Goal: Check status: Check status

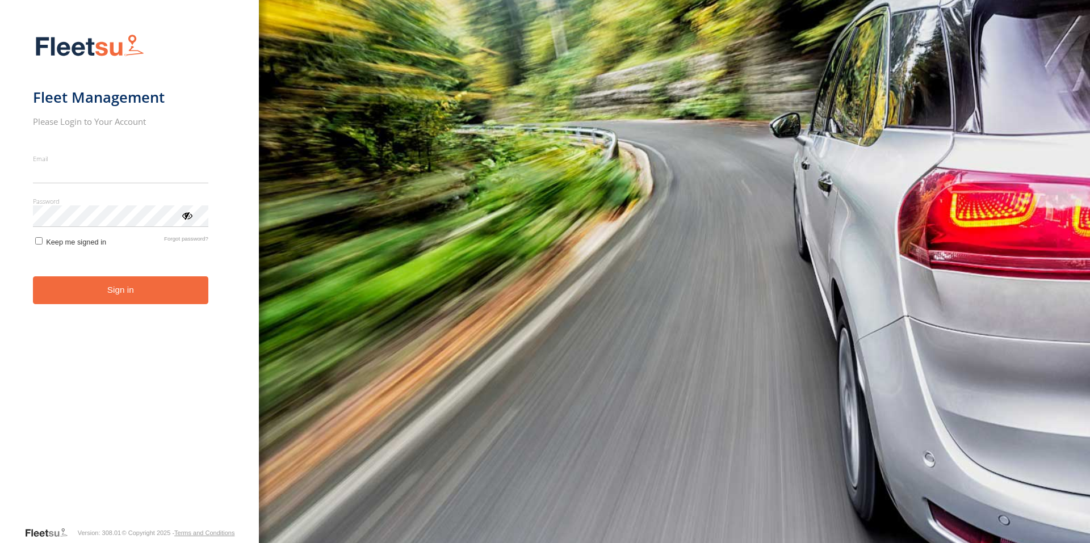
type input "**********"
click at [154, 297] on button "Sign in" at bounding box center [120, 291] width 175 height 28
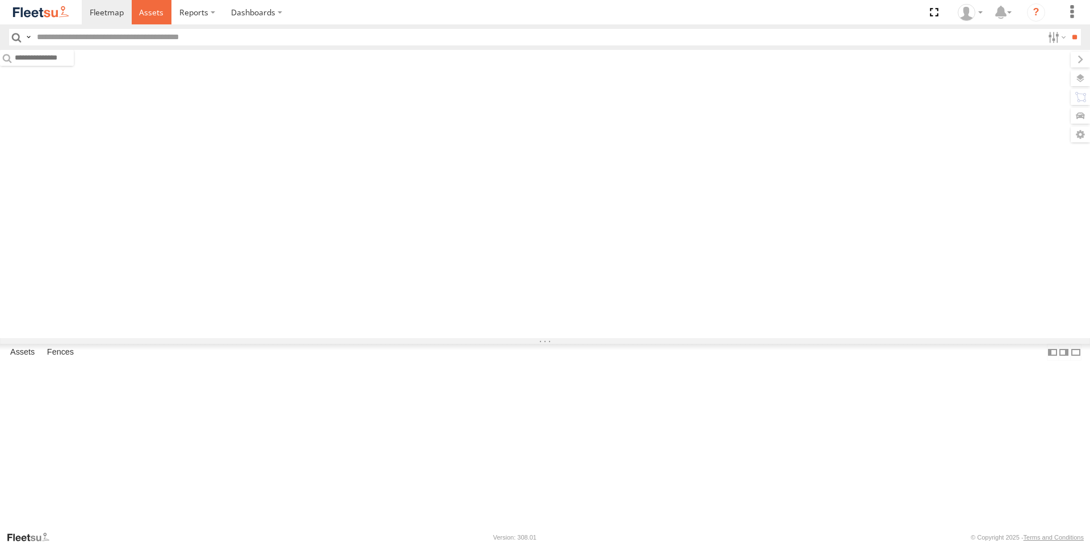
click at [148, 18] on link at bounding box center [152, 12] width 40 height 24
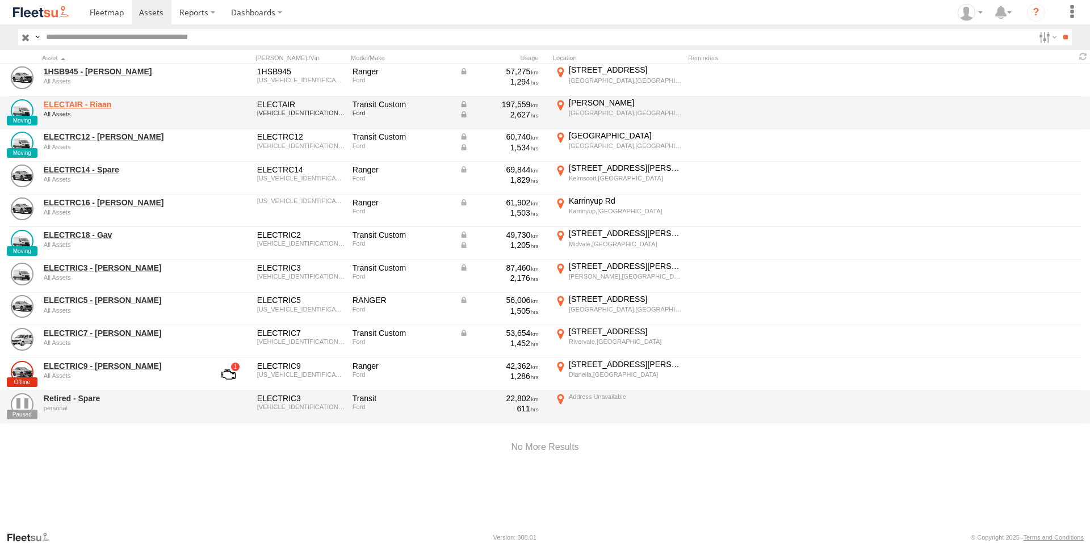
click at [92, 103] on link "ELECTAIR - Riaan" at bounding box center [122, 104] width 156 height 10
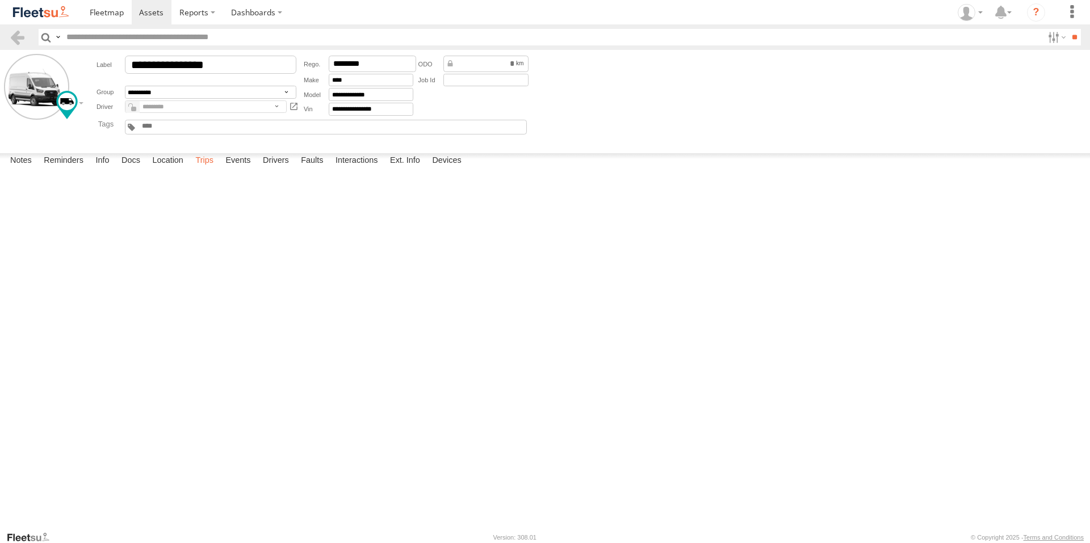
click at [207, 169] on label "Trips" at bounding box center [205, 161] width 30 height 16
click at [236, 169] on label "Events" at bounding box center [238, 161] width 36 height 16
click at [149, 12] on span at bounding box center [151, 12] width 24 height 11
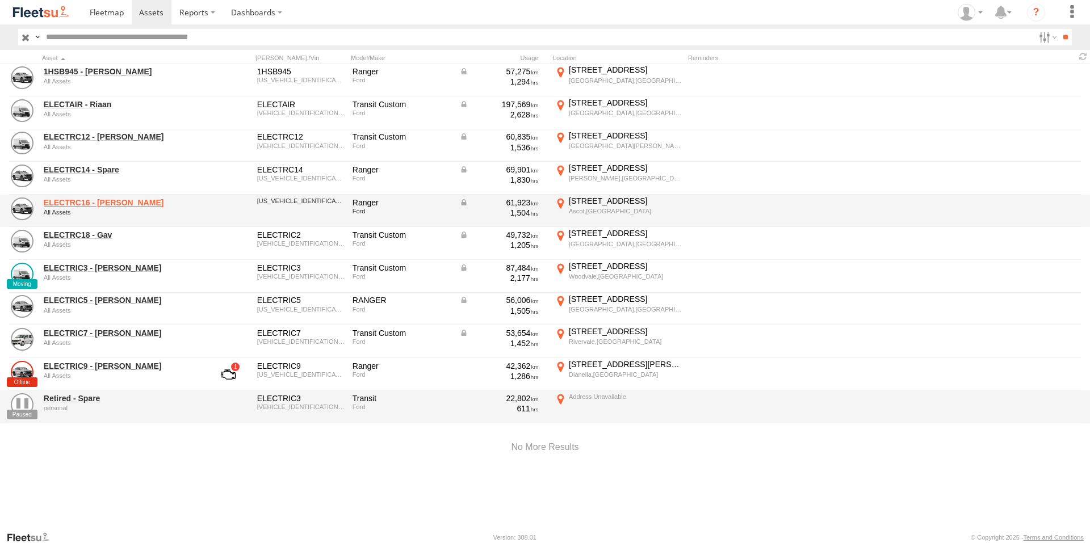
click at [106, 199] on link "ELECTRC16 - [PERSON_NAME]" at bounding box center [122, 203] width 156 height 10
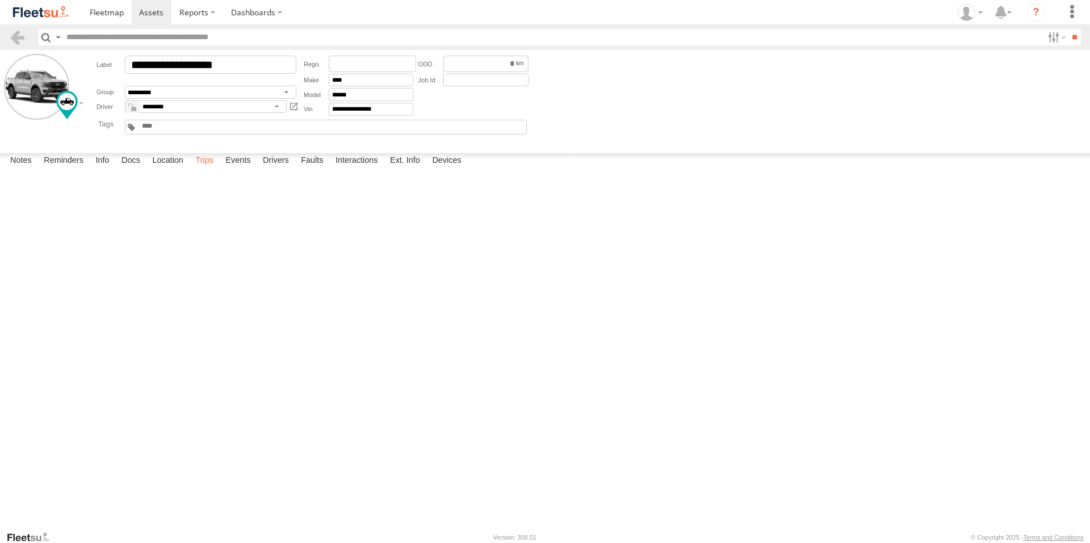
click at [216, 169] on label "Trips" at bounding box center [205, 161] width 30 height 16
click at [149, 10] on span at bounding box center [151, 12] width 24 height 11
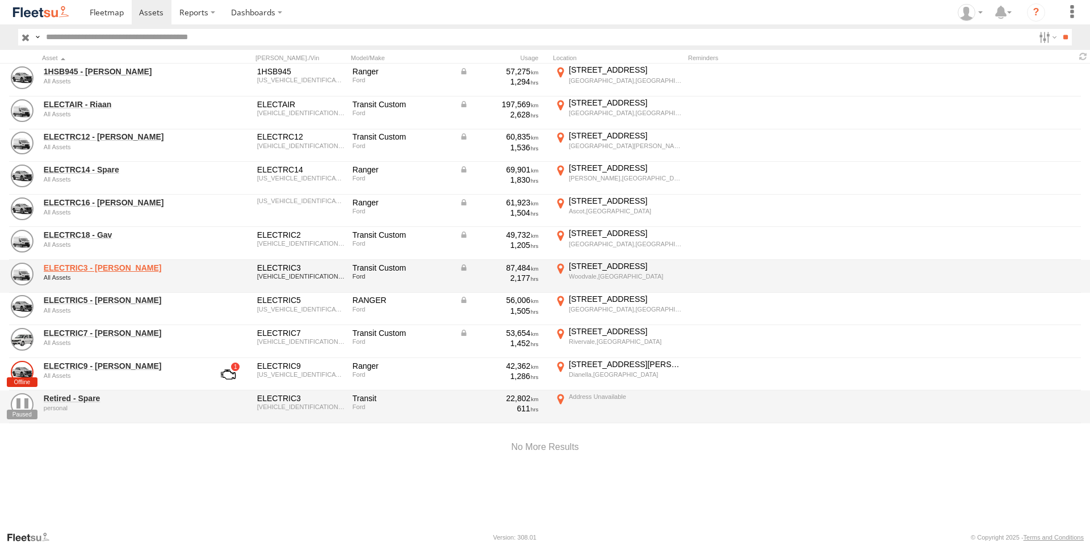
click at [102, 265] on link "ELECTRIC3 - [PERSON_NAME]" at bounding box center [122, 268] width 156 height 10
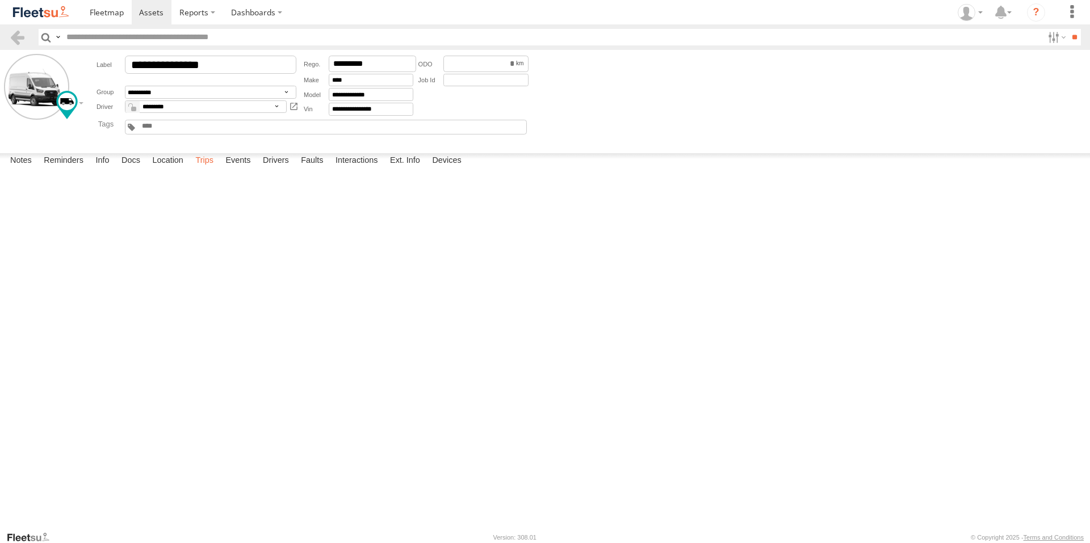
click at [205, 169] on label "Trips" at bounding box center [205, 161] width 30 height 16
